Goal: Information Seeking & Learning: Check status

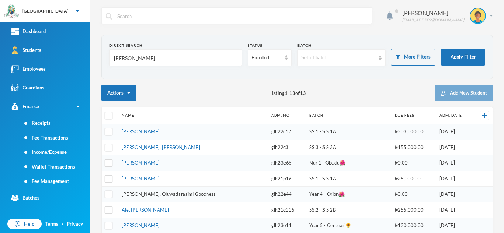
type input "[PERSON_NAME]"
click at [139, 192] on link "[PERSON_NAME], Oluwadarasimi Goodness" at bounding box center [169, 194] width 94 height 6
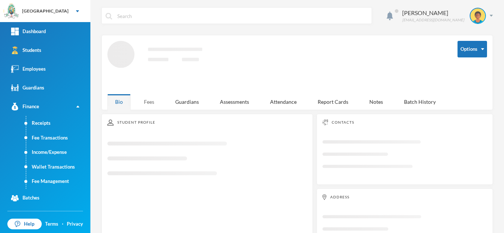
click at [149, 102] on div "Fees" at bounding box center [149, 102] width 26 height 16
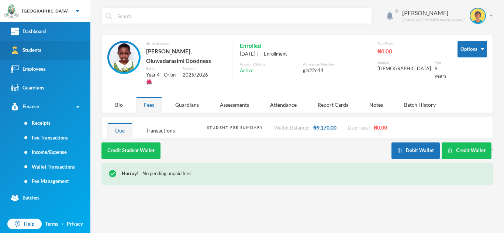
click at [56, 46] on link "Students" at bounding box center [45, 50] width 90 height 19
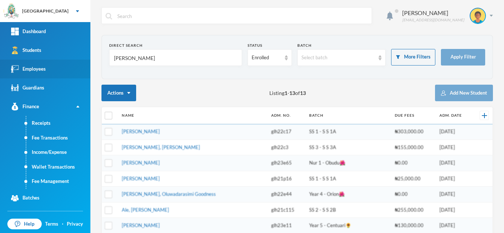
drag, startPoint x: 138, startPoint y: 59, endPoint x: 51, endPoint y: 75, distance: 88.4
click at [51, 75] on div "Greenland Hall Your Bluebic Account Greenland Hall Add a New School Dashboard S…" at bounding box center [252, 116] width 504 height 233
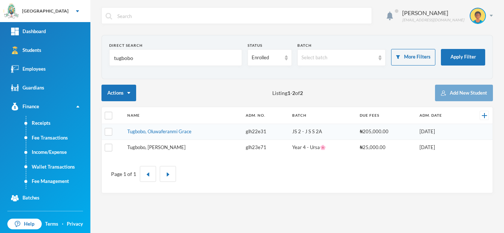
type input "tugbobo"
click at [160, 146] on link "Tugbobo, [PERSON_NAME]" at bounding box center [156, 147] width 58 height 6
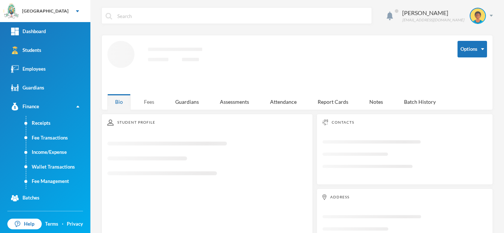
click at [141, 100] on div "Fees" at bounding box center [149, 102] width 26 height 16
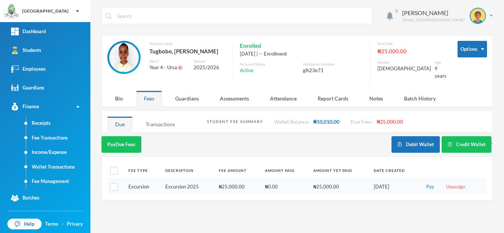
click at [157, 119] on div "Transactions" at bounding box center [160, 124] width 45 height 16
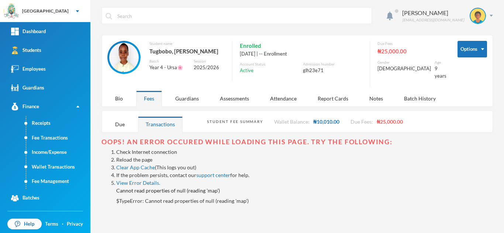
click at [135, 157] on link "Reload the page" at bounding box center [134, 160] width 36 height 6
